Goal: Task Accomplishment & Management: Manage account settings

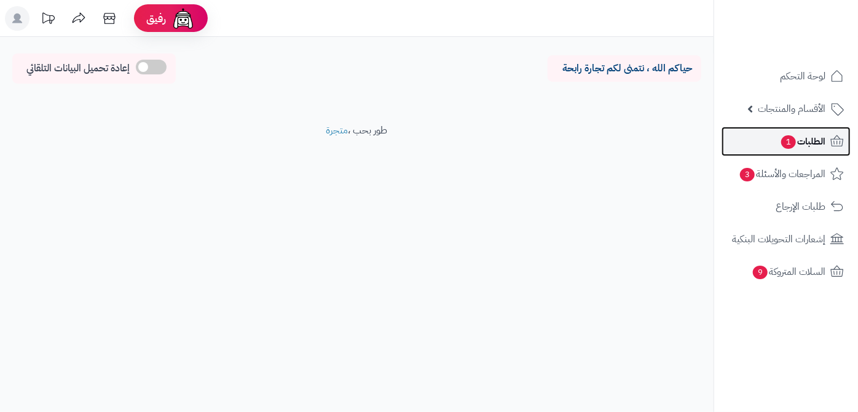
click at [777, 141] on link "الطلبات 1" at bounding box center [786, 142] width 129 height 30
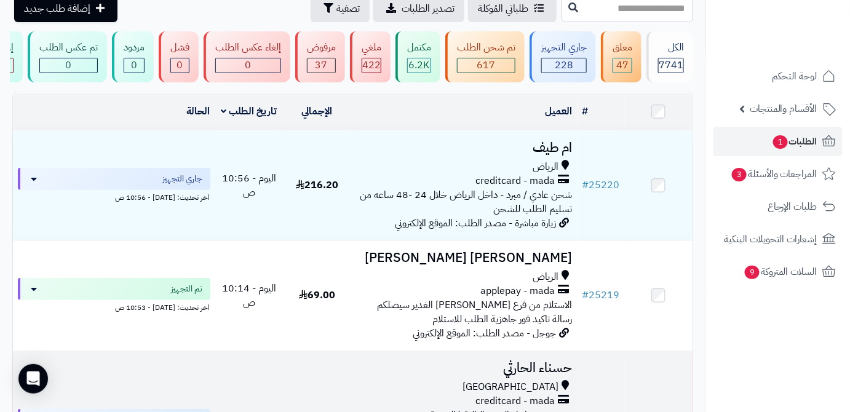
scroll to position [167, 0]
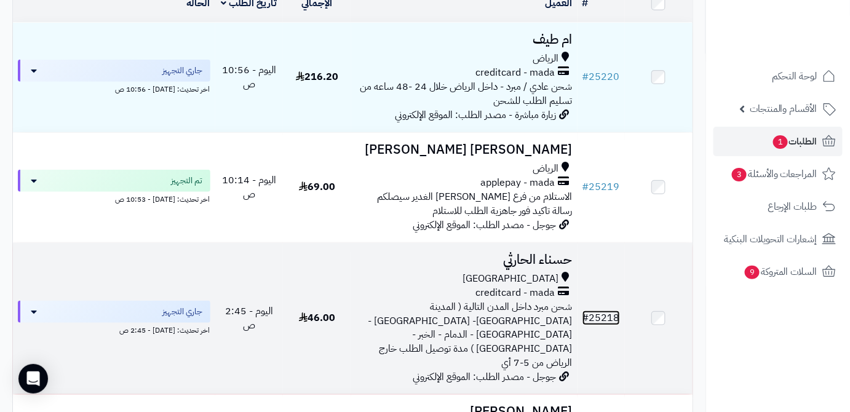
click at [609, 314] on link "# 25218" at bounding box center [601, 317] width 38 height 15
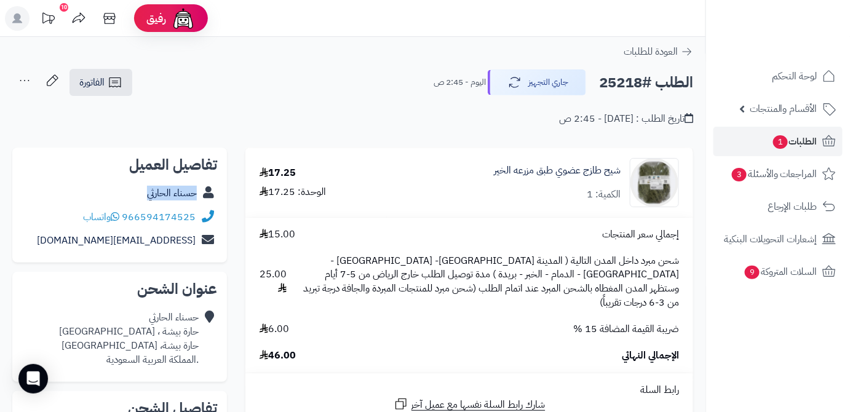
drag, startPoint x: 183, startPoint y: 192, endPoint x: 200, endPoint y: 193, distance: 16.6
click at [200, 193] on div "حسناء الحارثي" at bounding box center [119, 193] width 195 height 24
copy div "حسناء الحارثي"
drag, startPoint x: 123, startPoint y: 215, endPoint x: 202, endPoint y: 214, distance: 78.7
click at [202, 214] on div "966594174525 واتساب" at bounding box center [119, 217] width 195 height 24
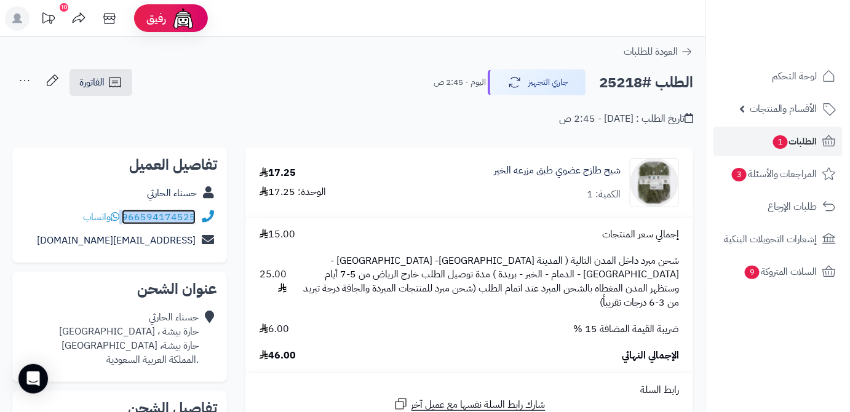
copy div "966594174525"
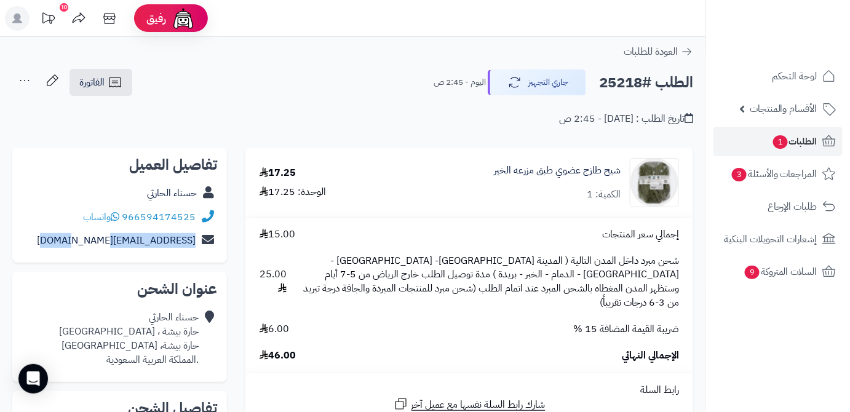
drag, startPoint x: 118, startPoint y: 251, endPoint x: 224, endPoint y: 255, distance: 106.4
click at [224, 255] on div "تفاصيل العميل حسناء الحارثي 966594174525 واتساب baaank123@hotmail.com" at bounding box center [119, 206] width 215 height 116
copy div "baaank123@hotmail.com"
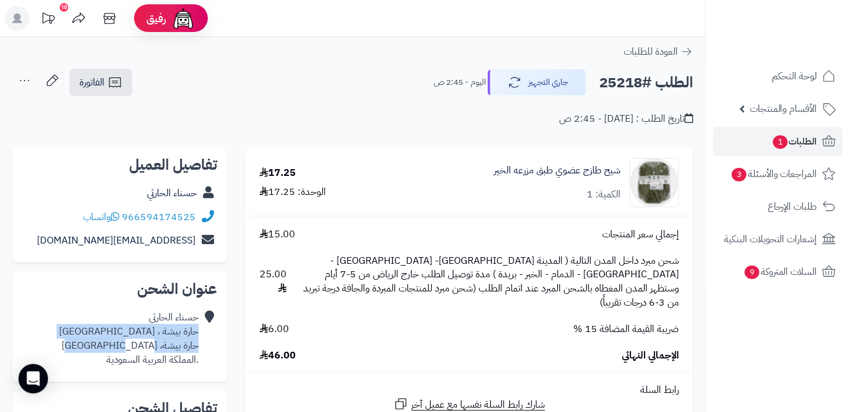
drag, startPoint x: 111, startPoint y: 346, endPoint x: 197, endPoint y: 333, distance: 86.3
click at [197, 333] on div "حسناء الحارثي حارة بيشة ، الجميزة حارة بيشة، مكة المكرمة .المملكة العربية السعو…" at bounding box center [129, 338] width 140 height 56
copy div "حارة بيشة ، الجميزة حارة بيشة، مكة المكرمة"
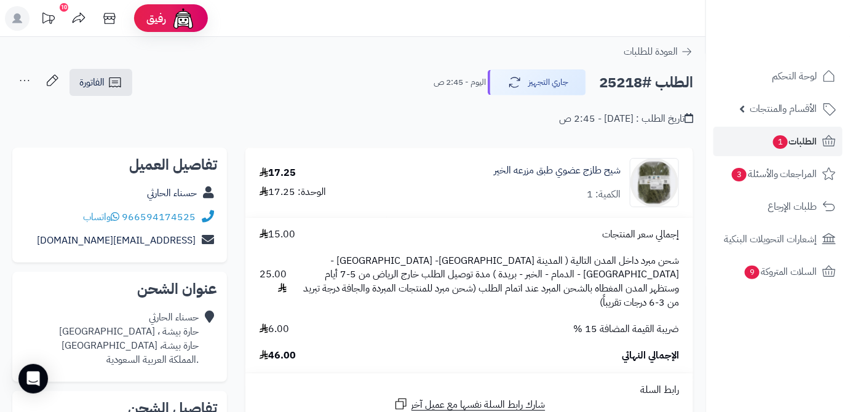
click at [626, 79] on h2 "الطلب #25218" at bounding box center [646, 82] width 94 height 25
copy h2 "25218"
drag, startPoint x: 270, startPoint y: 341, endPoint x: 307, endPoint y: 347, distance: 37.9
click at [307, 349] on div "الإجمالي النهائي 46.00" at bounding box center [469, 356] width 438 height 14
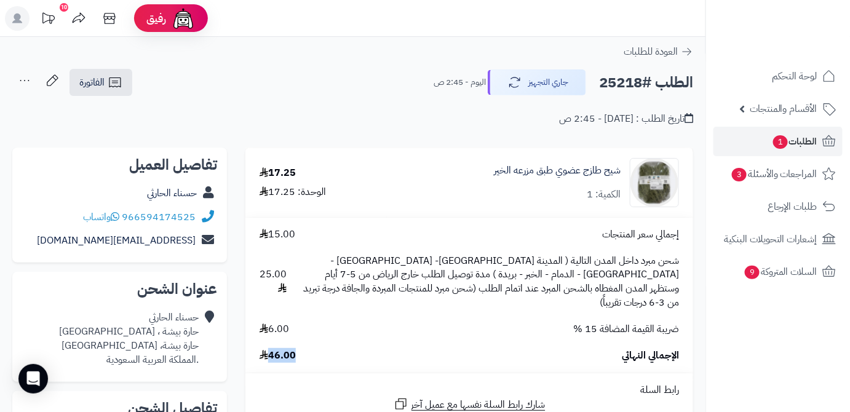
copy span "46.00"
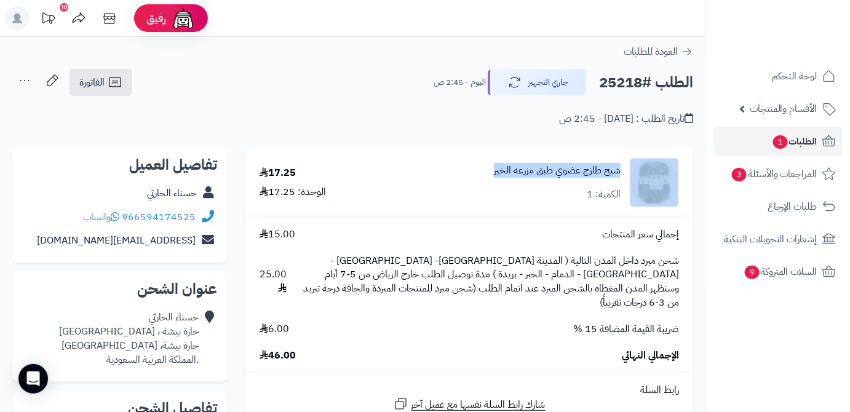
drag, startPoint x: 475, startPoint y: 170, endPoint x: 642, endPoint y: 167, distance: 167.3
click at [642, 167] on div "شيح طازج عضوي طبق مزرعه الخير الكمية: 1" at bounding box center [540, 182] width 296 height 49
copy div "شيح طازج عضوي طبق مزرعه الخير"
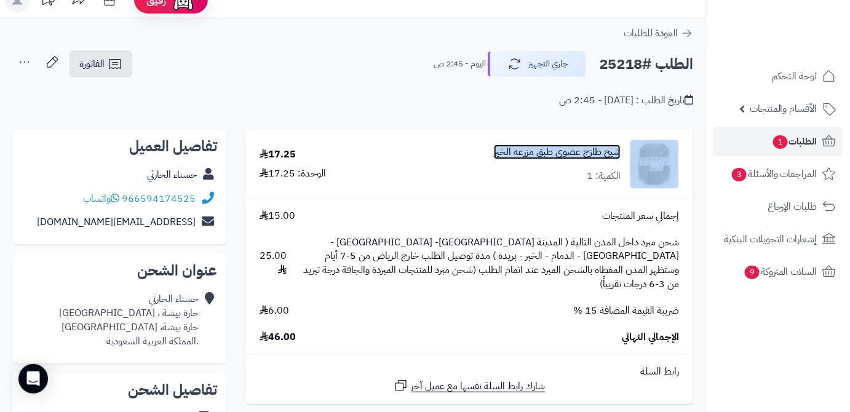
scroll to position [167, 0]
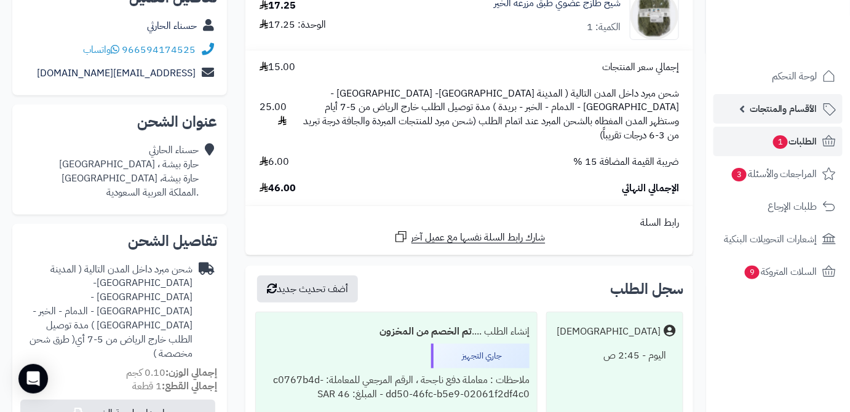
click at [787, 110] on span "الأقسام والمنتجات" at bounding box center [783, 108] width 68 height 17
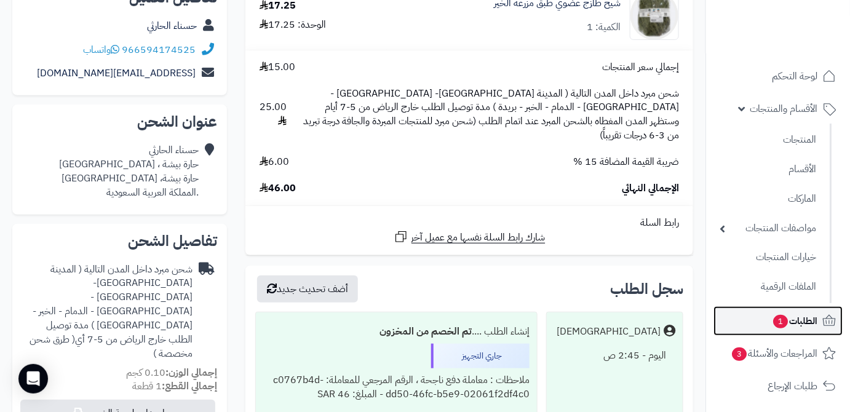
click at [773, 320] on span "1" at bounding box center [780, 322] width 15 height 14
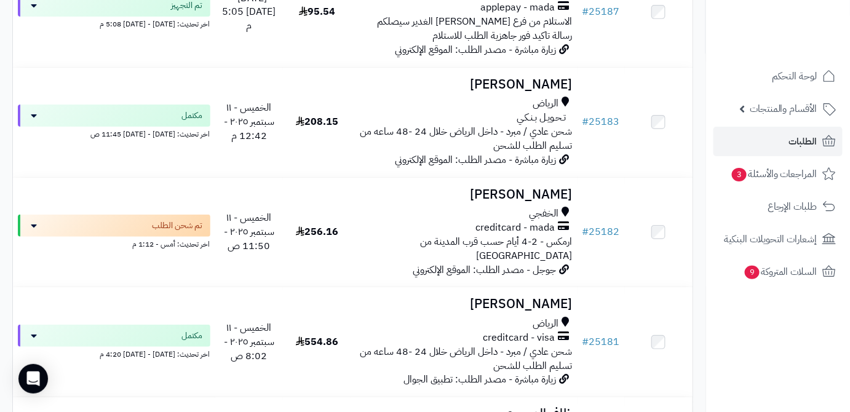
scroll to position [3219, 0]
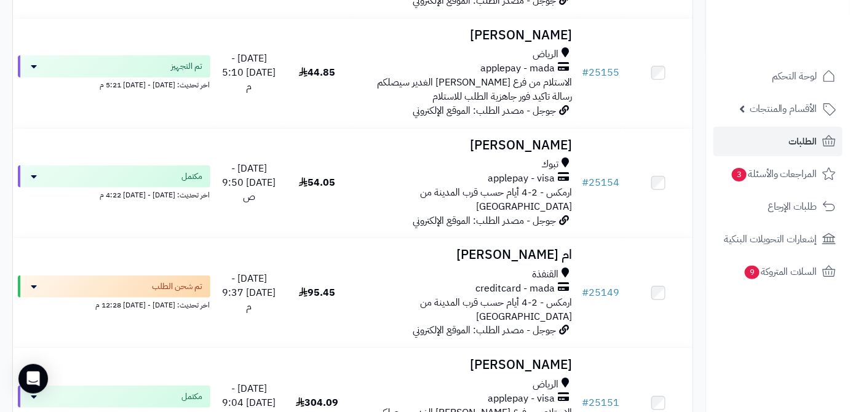
scroll to position [1677, 0]
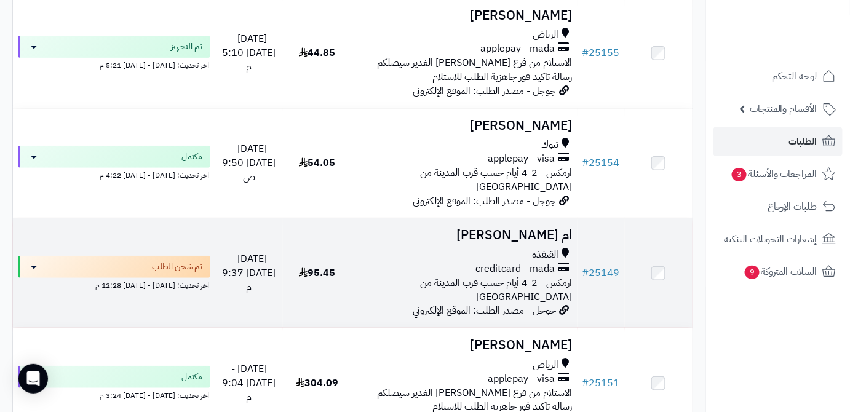
click at [552, 228] on h3 "ام [PERSON_NAME]" at bounding box center [464, 235] width 216 height 14
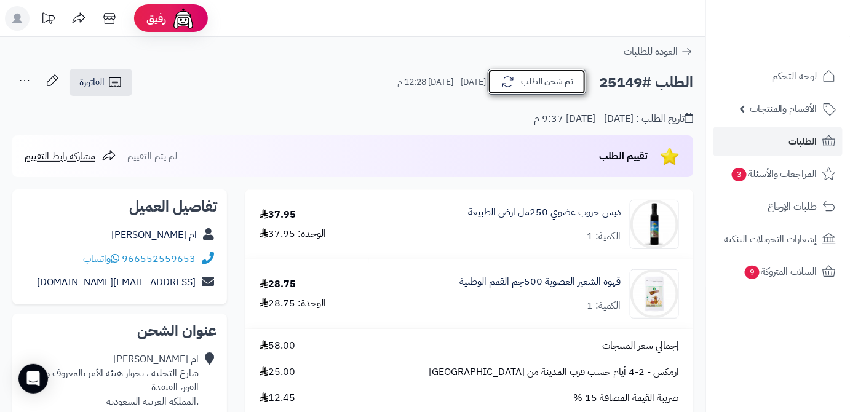
click at [544, 82] on button "تم شحن الطلب" at bounding box center [537, 82] width 98 height 26
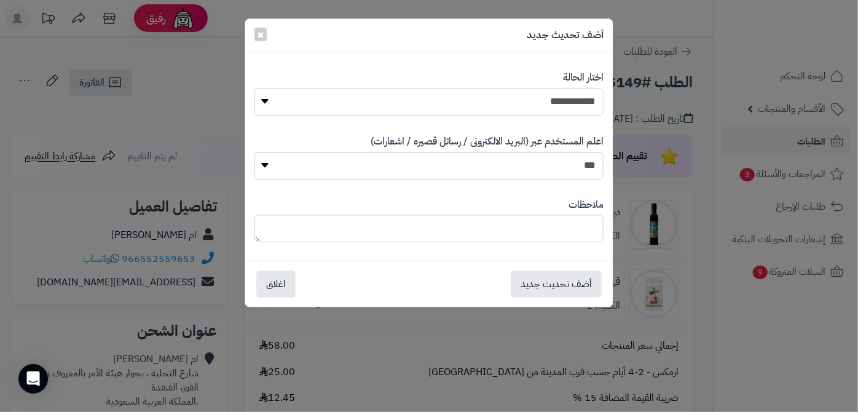
drag, startPoint x: 543, startPoint y: 90, endPoint x: 542, endPoint y: 108, distance: 17.8
click at [543, 90] on select "**********" at bounding box center [430, 102] width 350 height 28
select select "*"
click at [255, 88] on select "**********" at bounding box center [430, 102] width 350 height 28
paste textarea "**********"
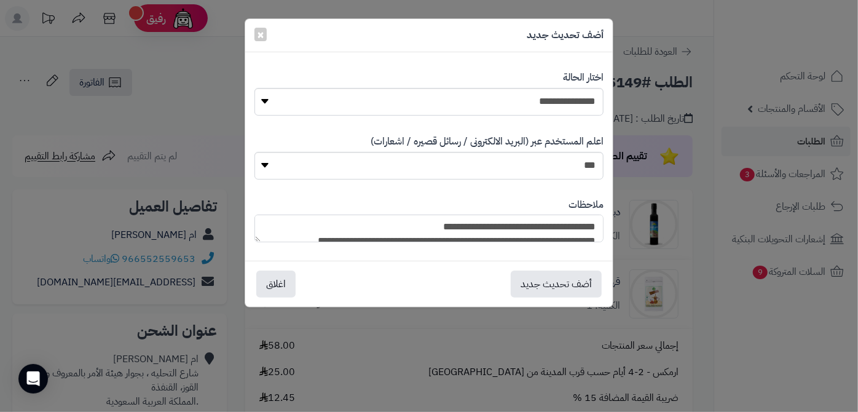
scroll to position [119, 0]
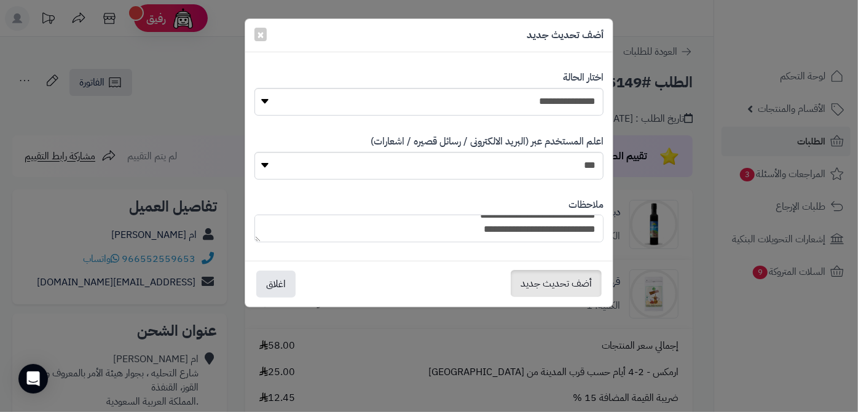
type textarea "**********"
click at [562, 287] on button "أضف تحديث جديد" at bounding box center [556, 283] width 91 height 27
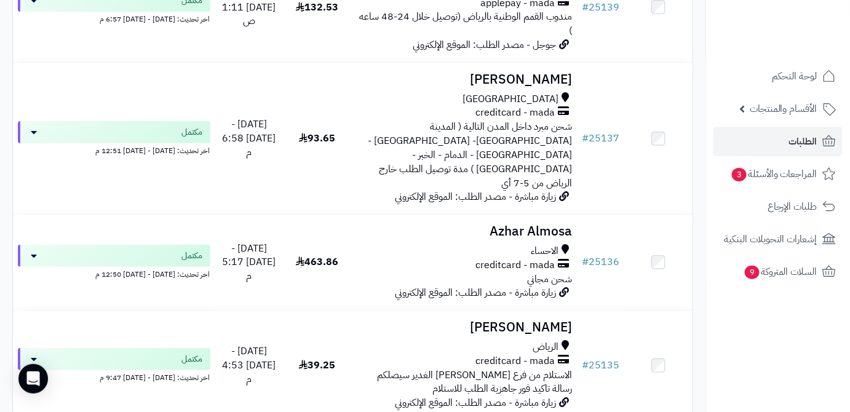
scroll to position [3182, 0]
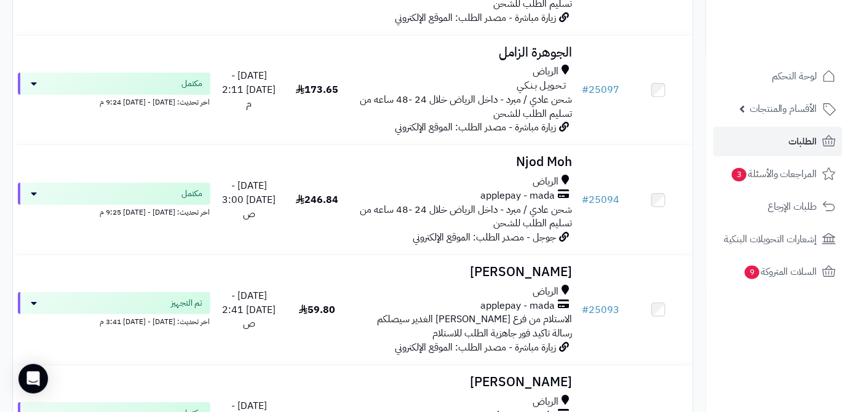
scroll to position [3241, 0]
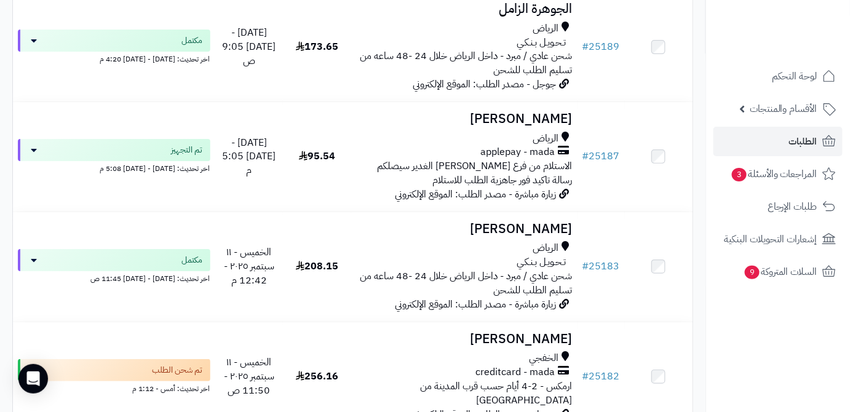
scroll to position [2962, 0]
